Goal: Transaction & Acquisition: Purchase product/service

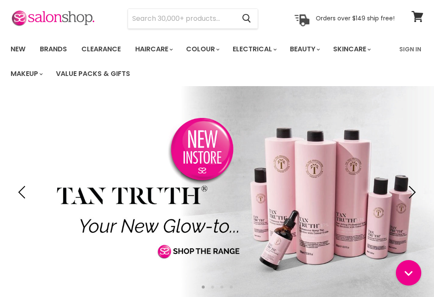
scroll to position [70, 0]
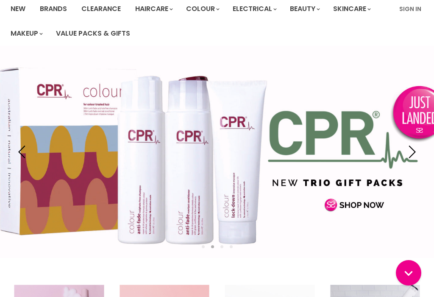
click at [98, 13] on link "Clearance" at bounding box center [101, 9] width 52 height 18
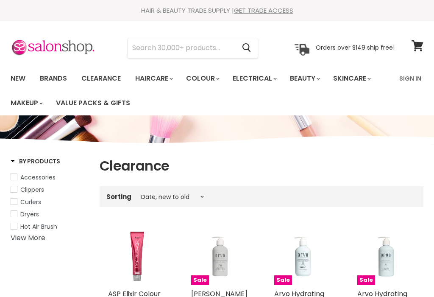
select select "created-descending"
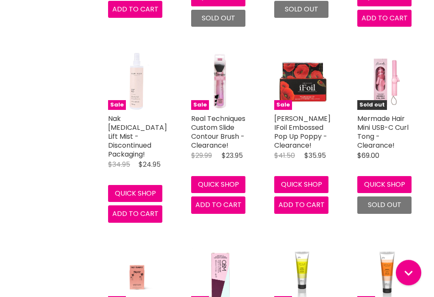
scroll to position [2054, 0]
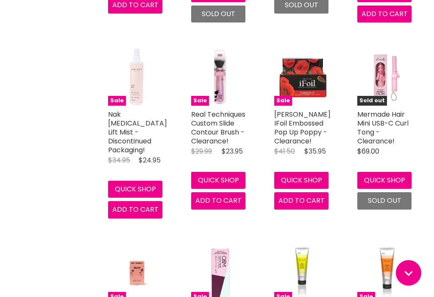
scroll to position [2232, 0]
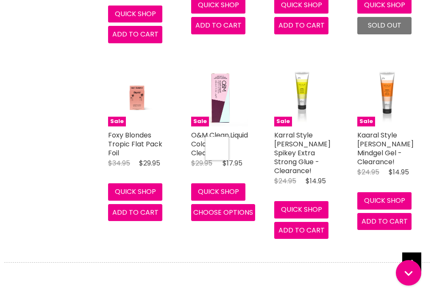
select select "created-descending"
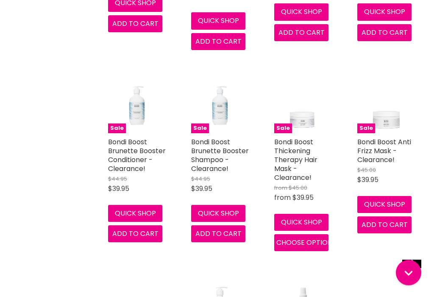
scroll to position [4538, 0]
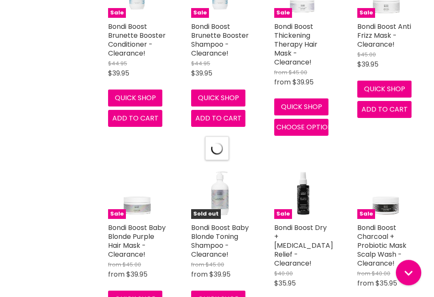
select select "created-descending"
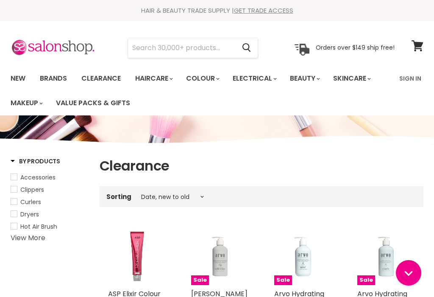
click at [76, 111] on link "Value Packs & Gifts" at bounding box center [93, 103] width 87 height 18
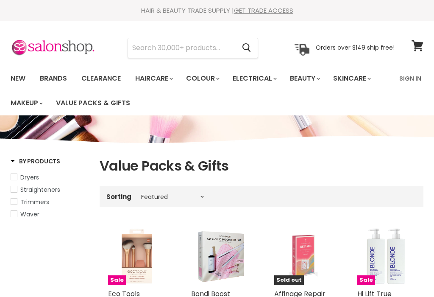
select select "manual"
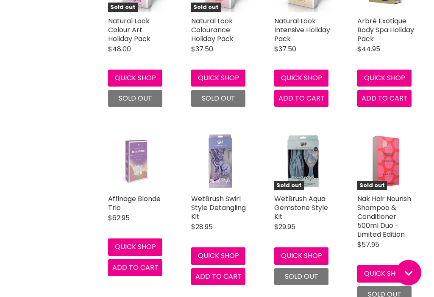
scroll to position [1751, 0]
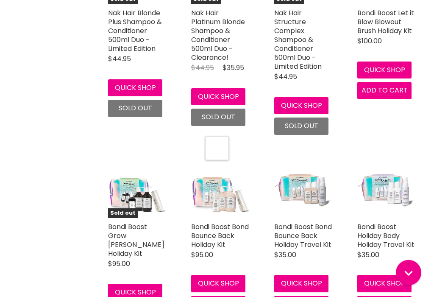
scroll to position [2142, 0]
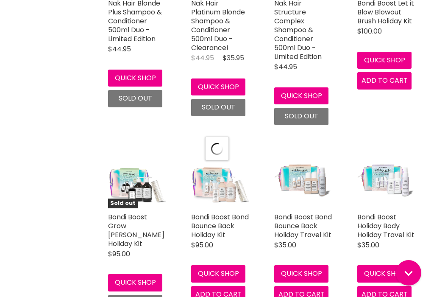
select select "manual"
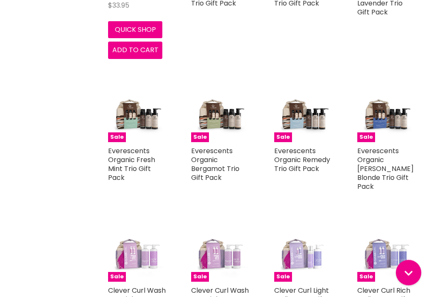
scroll to position [4202, 0]
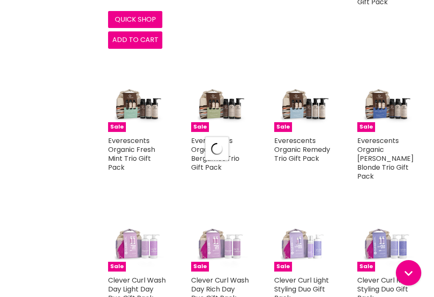
select select "manual"
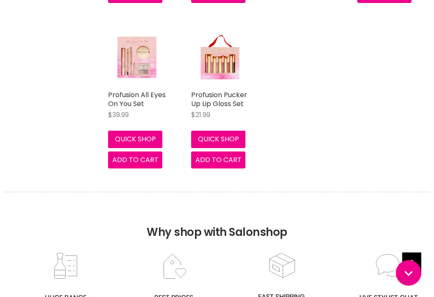
scroll to position [5208, 0]
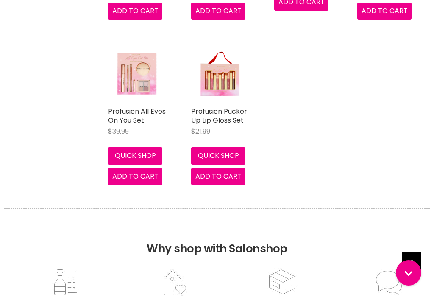
click at [219, 73] on img "Main content" at bounding box center [220, 74] width 58 height 58
select select "manual"
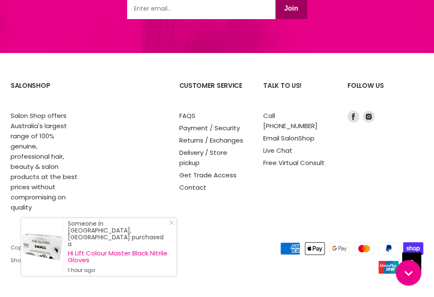
scroll to position [1351, 0]
